Goal: Task Accomplishment & Management: Use online tool/utility

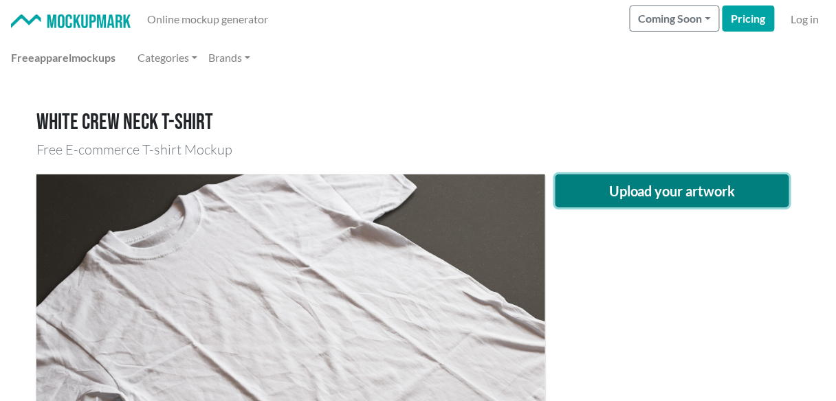
click at [577, 188] on button "Upload your artwork" at bounding box center [672, 191] width 234 height 33
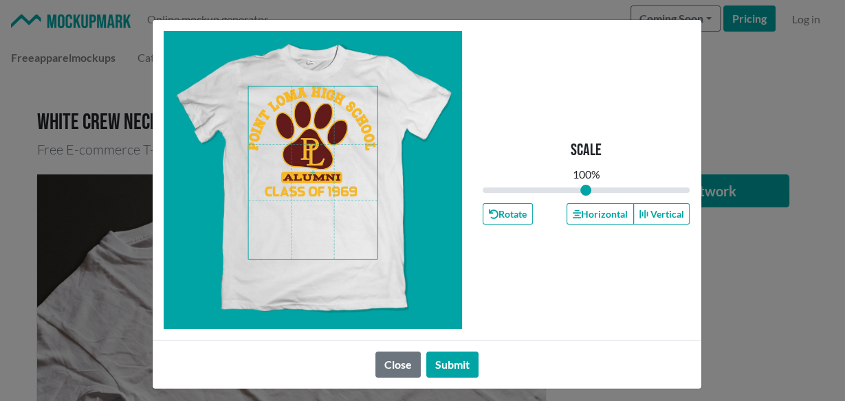
click at [335, 163] on span at bounding box center [312, 173] width 129 height 173
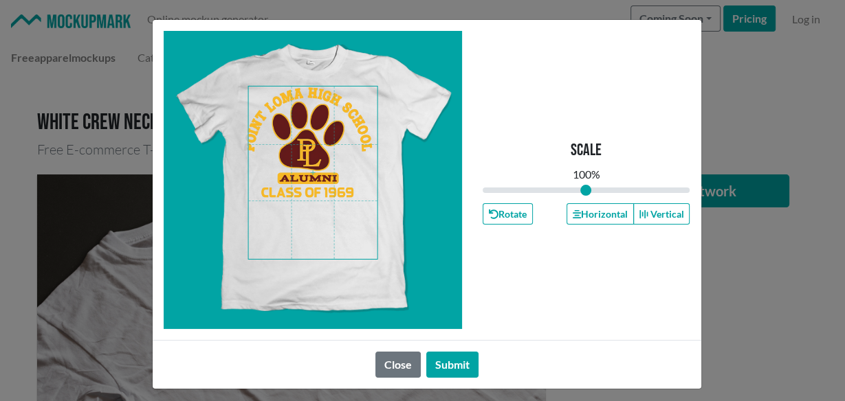
click at [331, 164] on span at bounding box center [312, 173] width 129 height 173
click at [580, 212] on button "Horizontal" at bounding box center [599, 213] width 67 height 21
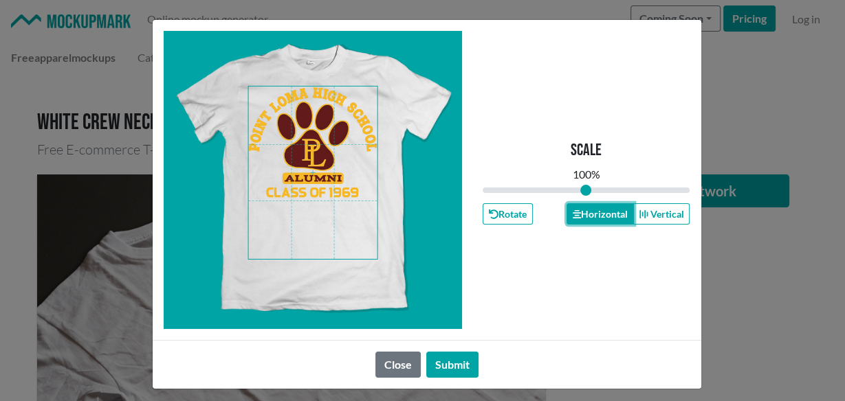
click at [580, 212] on button "Horizontal" at bounding box center [599, 213] width 67 height 21
click at [579, 218] on button "Horizontal" at bounding box center [599, 213] width 67 height 21
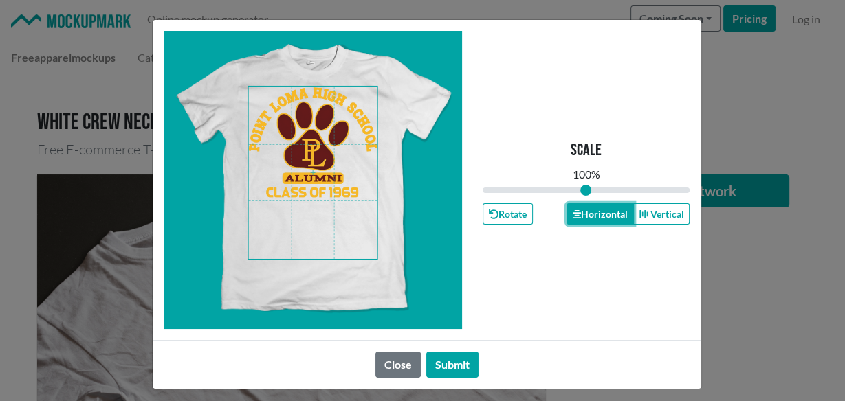
click at [579, 218] on button "Horizontal" at bounding box center [599, 213] width 67 height 21
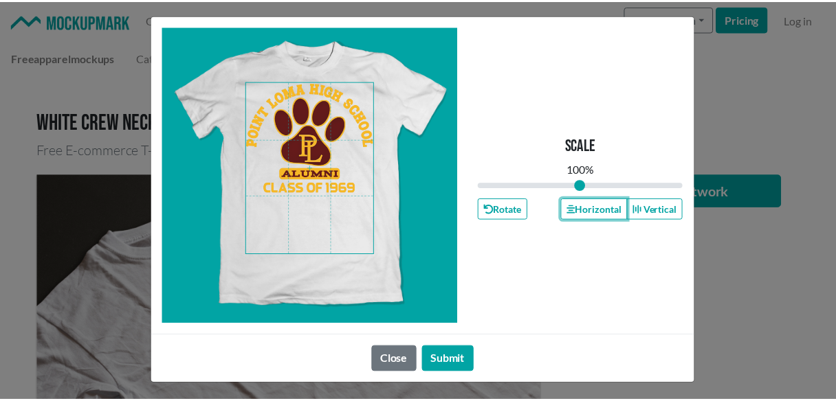
scroll to position [7, 0]
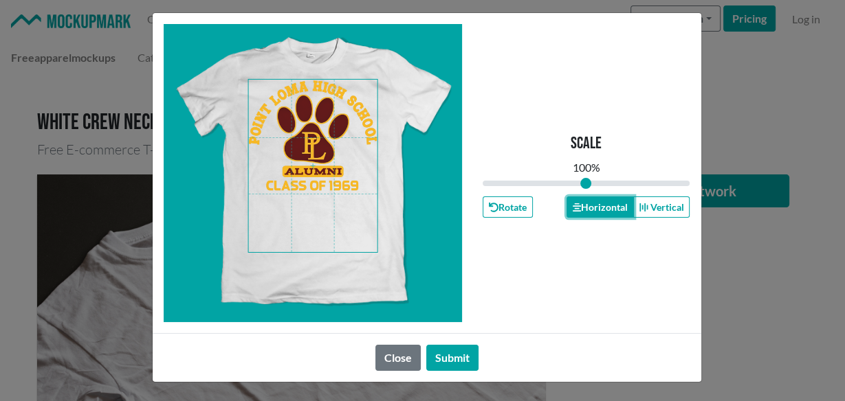
click at [573, 201] on button "Horizontal" at bounding box center [599, 207] width 67 height 21
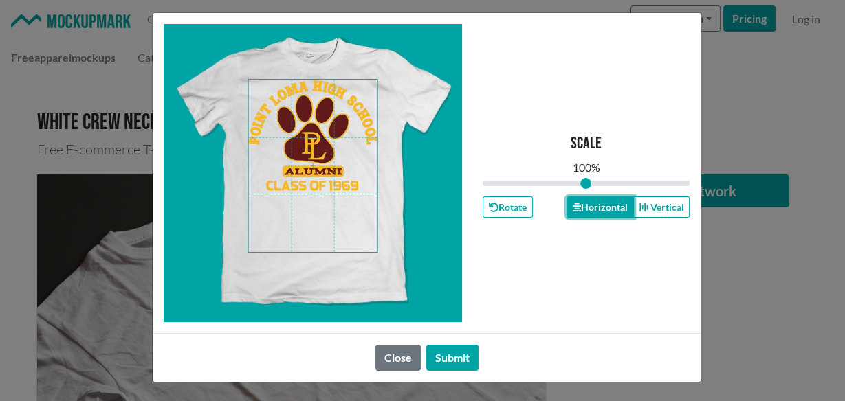
click at [584, 209] on button "Horizontal" at bounding box center [599, 207] width 67 height 21
click at [465, 362] on button "Submit" at bounding box center [452, 358] width 52 height 26
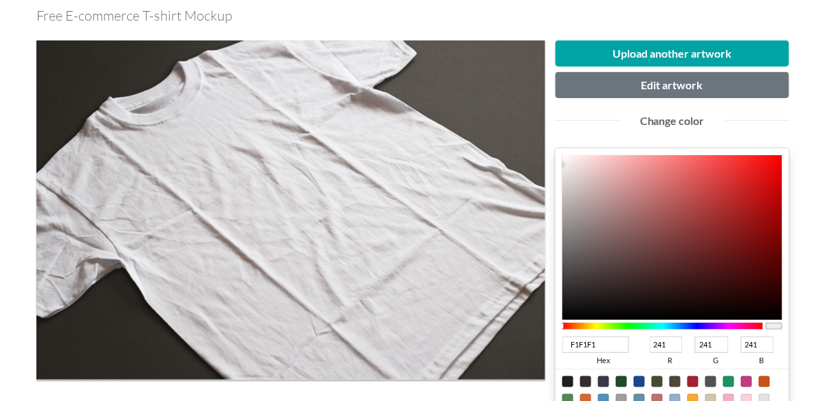
scroll to position [183, 0]
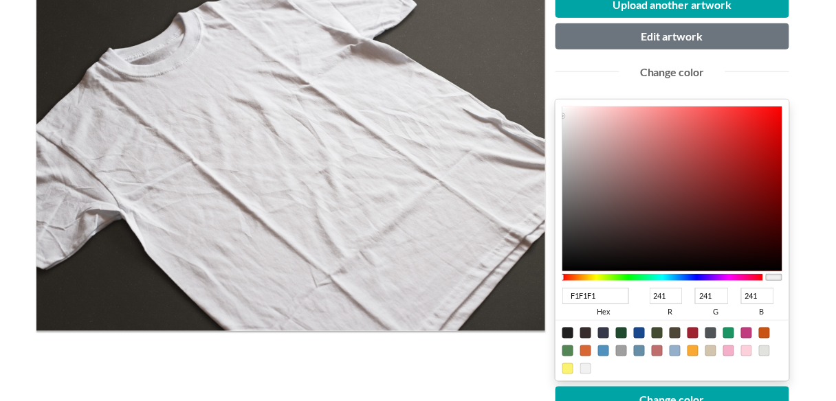
click at [693, 332] on div at bounding box center [692, 333] width 11 height 11
type input "A02331"
type input "160"
type input "35"
type input "49"
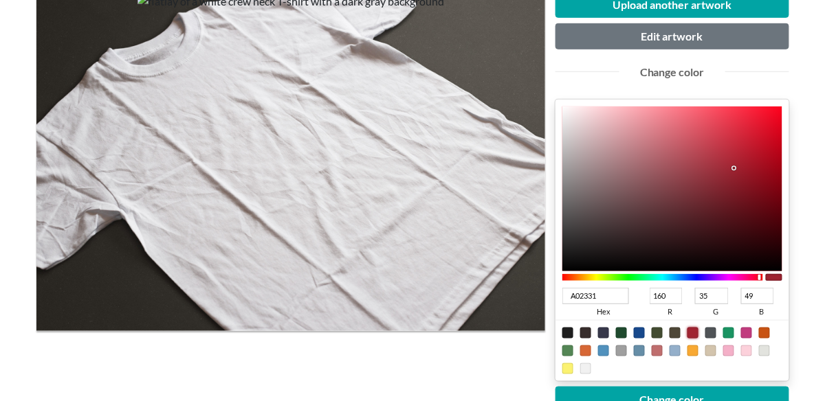
type input "46030B"
type input "70"
type input "3"
type input "11"
click at [773, 225] on div at bounding box center [672, 189] width 220 height 165
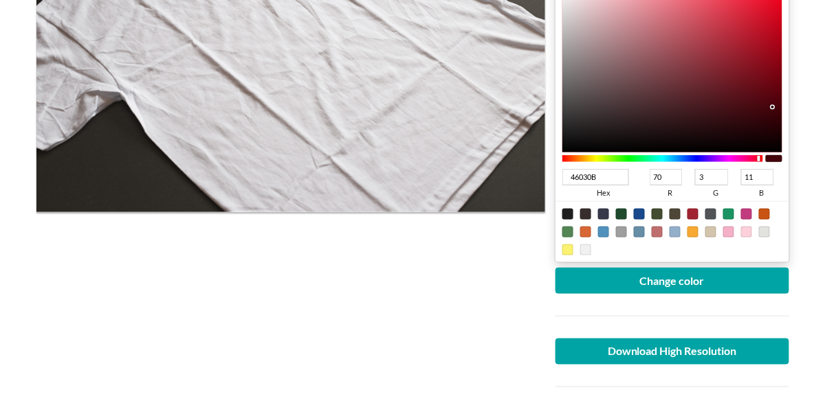
scroll to position [366, 0]
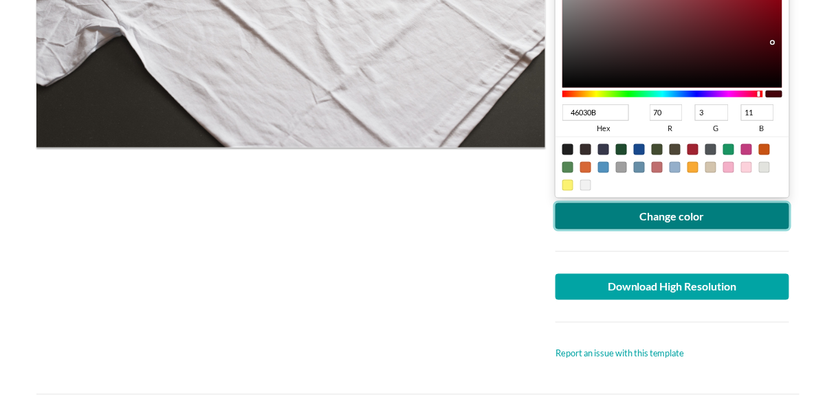
click at [657, 224] on button "Change color" at bounding box center [672, 216] width 234 height 26
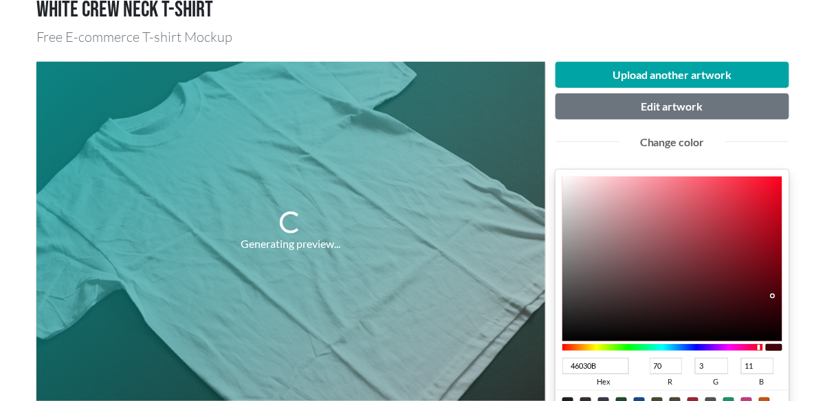
scroll to position [91, 0]
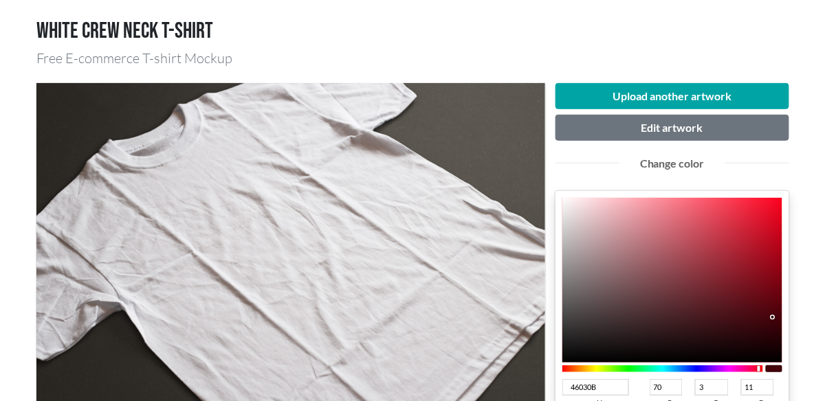
type input "43030A"
type input "67"
type input "10"
click at [773, 319] on div at bounding box center [672, 280] width 220 height 165
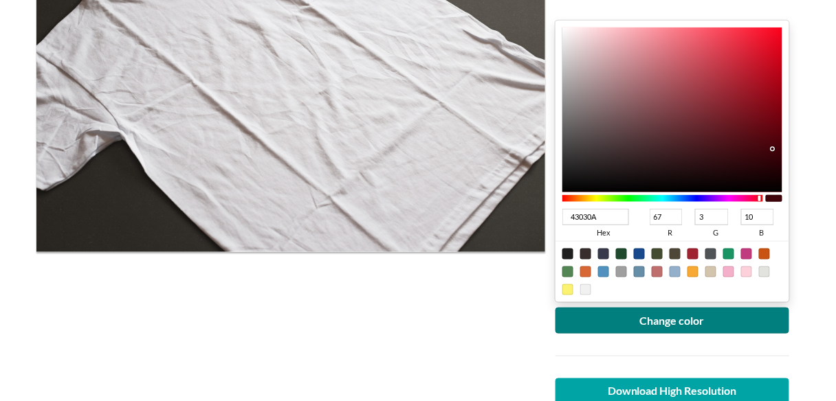
scroll to position [275, 0]
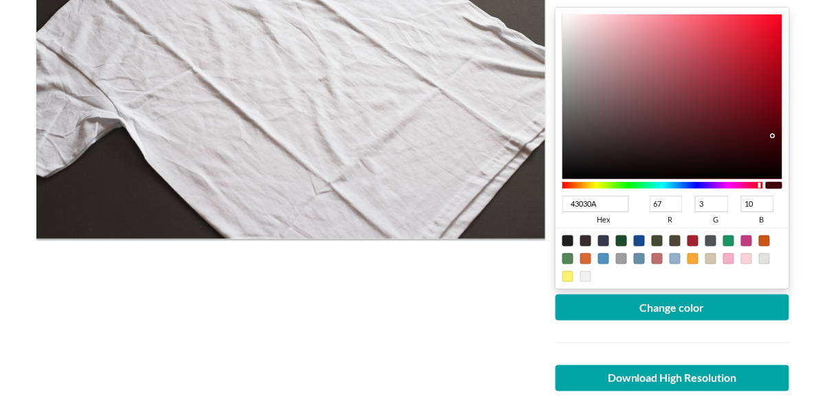
type input "3D0108"
type input "61"
type input "1"
type input "8"
click at [777, 139] on div at bounding box center [672, 96] width 220 height 165
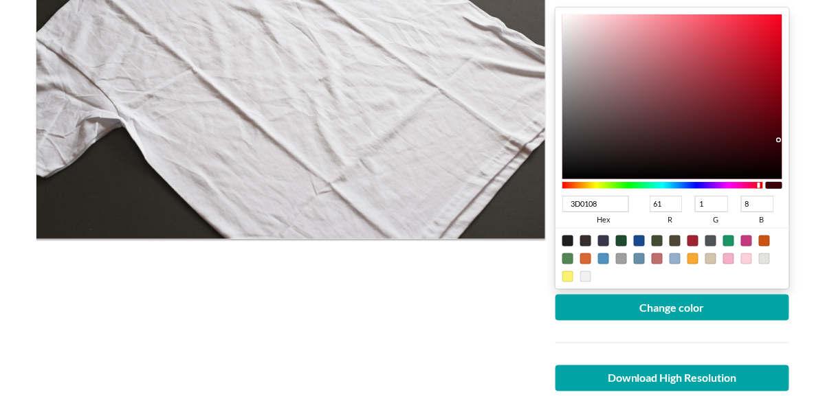
type input "43030A"
type input "67"
type input "3"
type input "10"
click at [774, 135] on div at bounding box center [672, 96] width 220 height 165
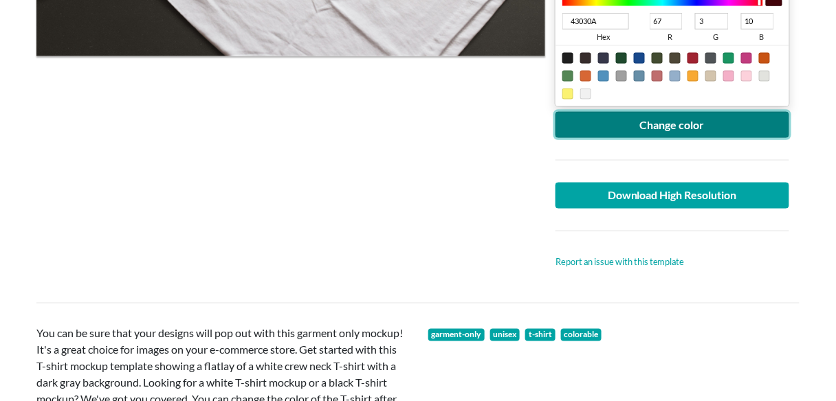
click at [658, 133] on button "Change color" at bounding box center [672, 125] width 234 height 26
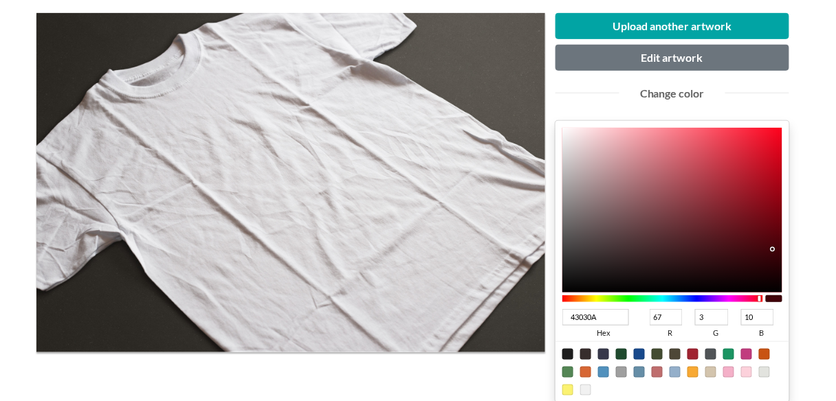
scroll to position [183, 0]
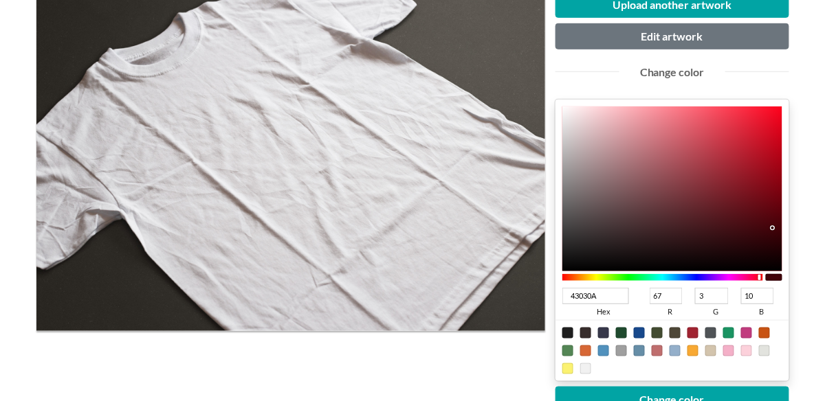
type input "43080F"
type input "8"
type input "15"
click at [755, 227] on div at bounding box center [672, 189] width 220 height 165
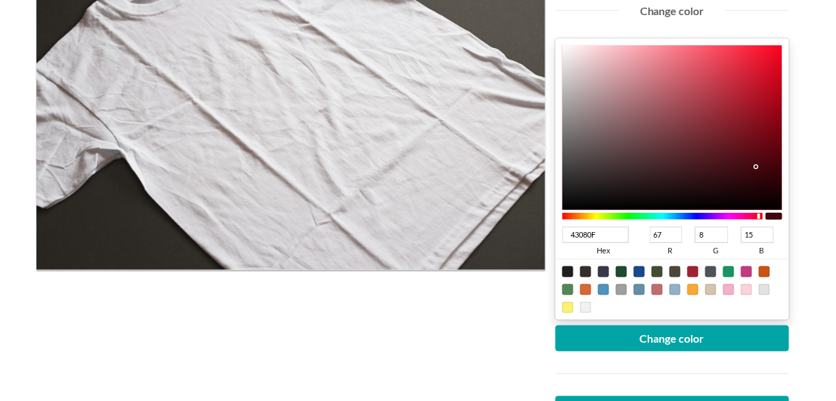
scroll to position [366, 0]
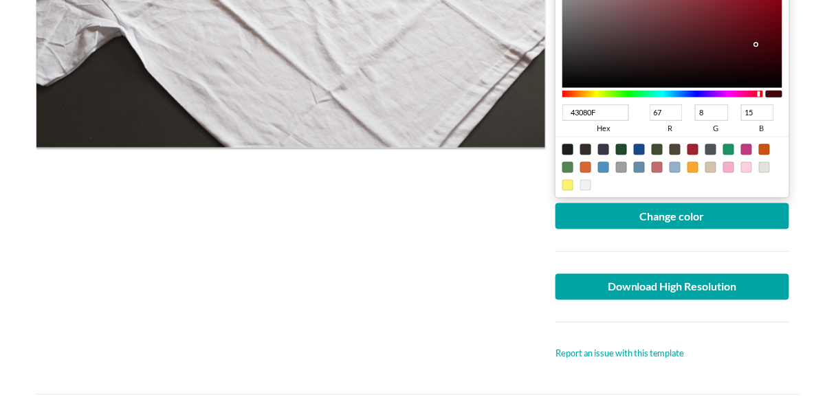
type input "3C070D"
type input "60"
type input "7"
type input "13"
click at [757, 48] on div at bounding box center [672, 5] width 220 height 165
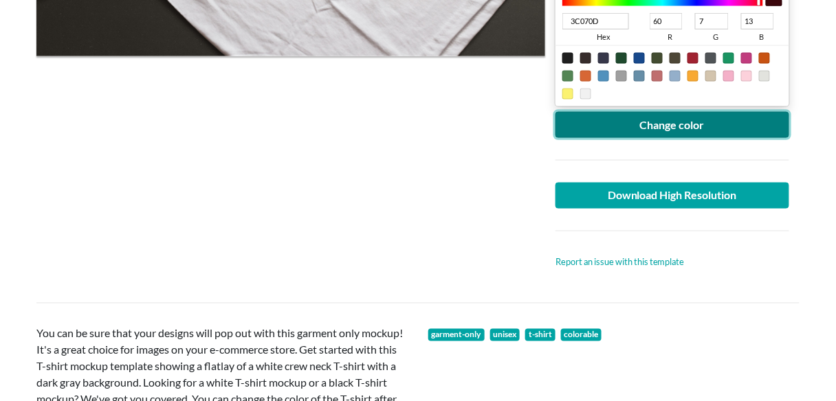
click at [650, 126] on button "Change color" at bounding box center [672, 125] width 234 height 26
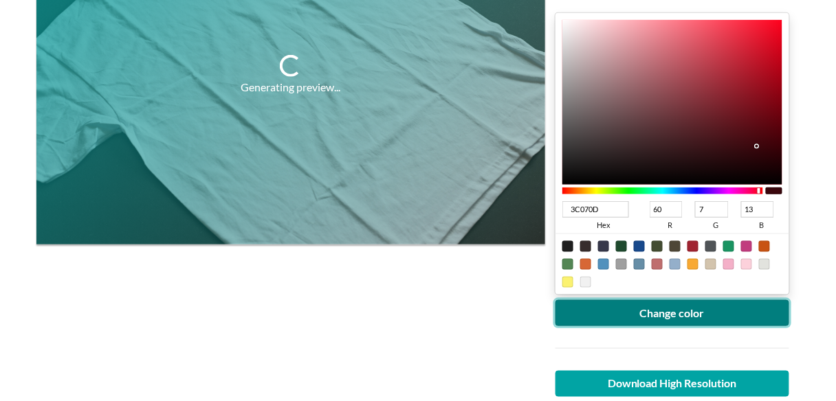
scroll to position [183, 0]
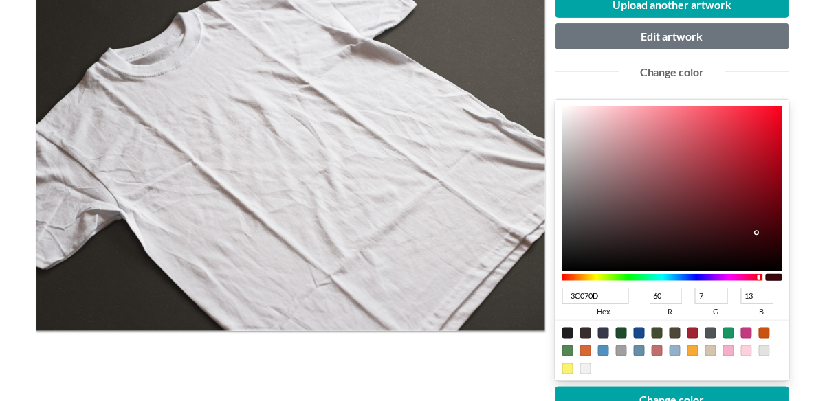
type input "4D070F"
type input "77"
type input "15"
click at [762, 220] on div at bounding box center [672, 189] width 220 height 165
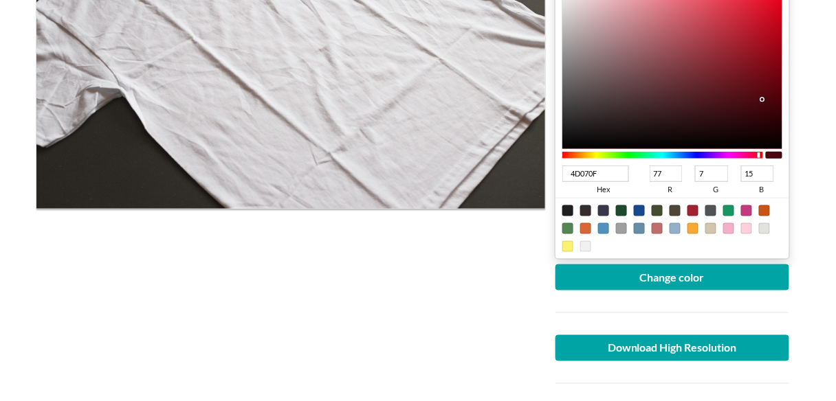
scroll to position [366, 0]
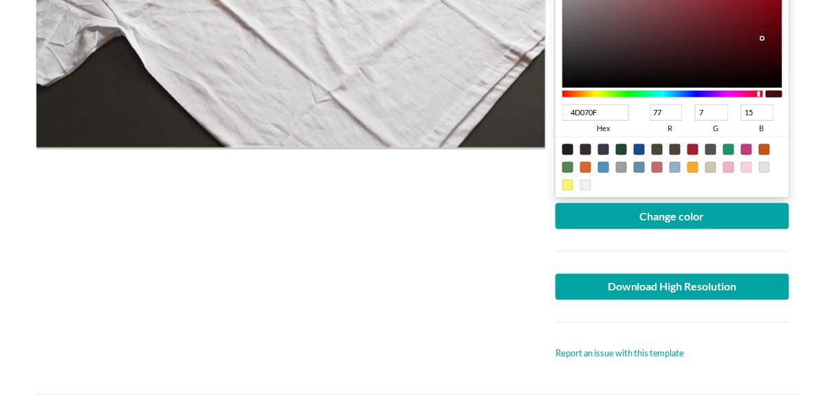
drag, startPoint x: 667, startPoint y: 245, endPoint x: 656, endPoint y: 241, distance: 11.5
click at [656, 241] on div at bounding box center [672, 252] width 254 height 23
click at [637, 232] on div at bounding box center [672, 252] width 254 height 45
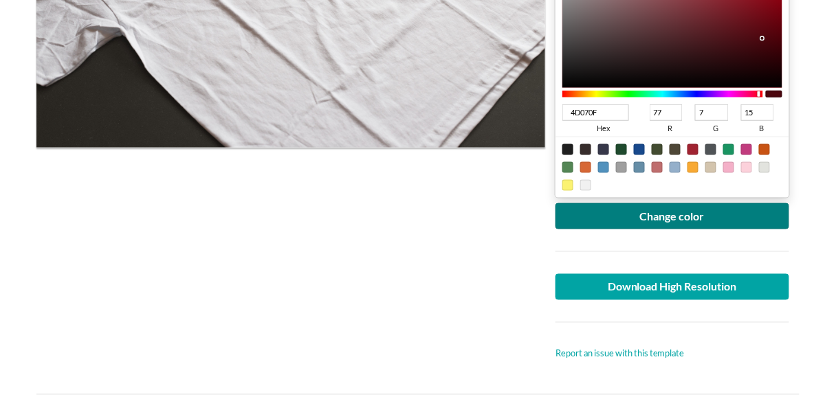
drag, startPoint x: 628, startPoint y: 228, endPoint x: 616, endPoint y: 227, distance: 11.7
click at [626, 230] on div at bounding box center [672, 252] width 254 height 45
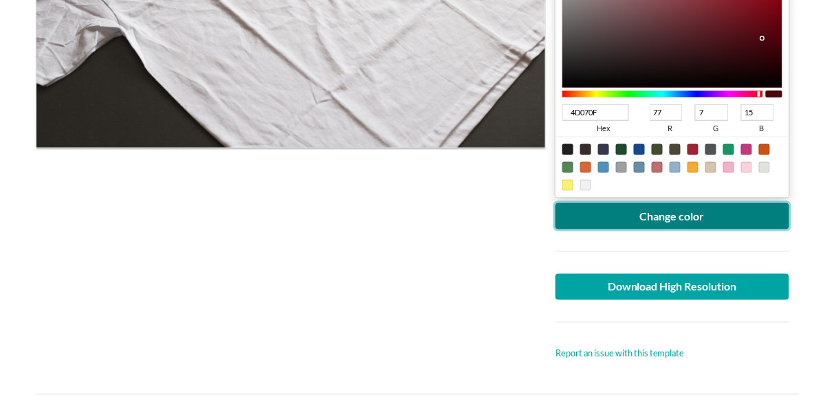
click at [631, 212] on button "Change color" at bounding box center [672, 216] width 234 height 26
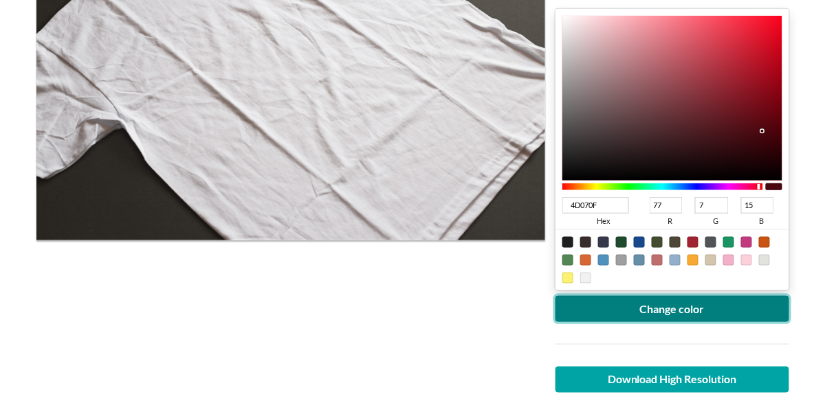
scroll to position [275, 0]
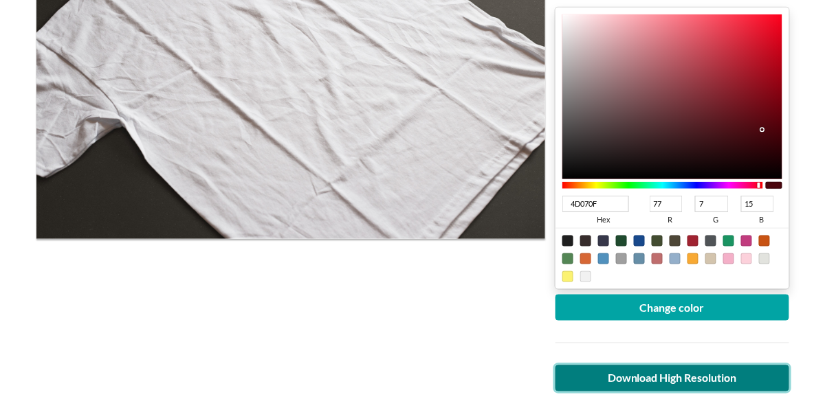
click at [689, 370] on link "Download High Resolution" at bounding box center [672, 379] width 234 height 26
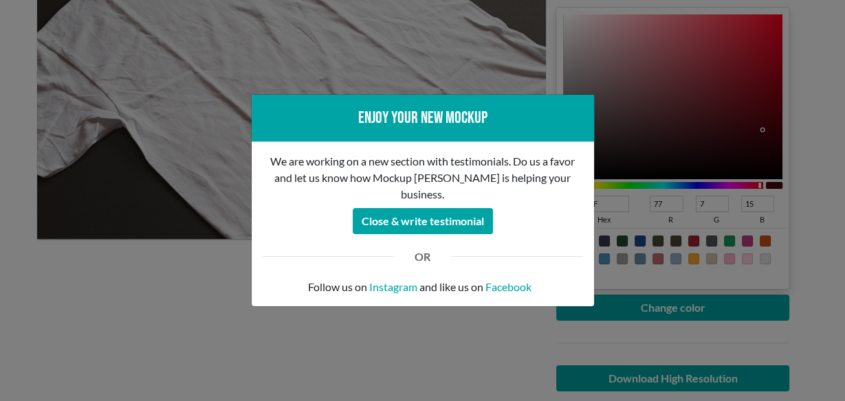
click at [217, 275] on div "Enjoy your new mockup We are working on a new section with testimonials. Do us …" at bounding box center [422, 200] width 845 height 401
